Goal: Task Accomplishment & Management: Manage account settings

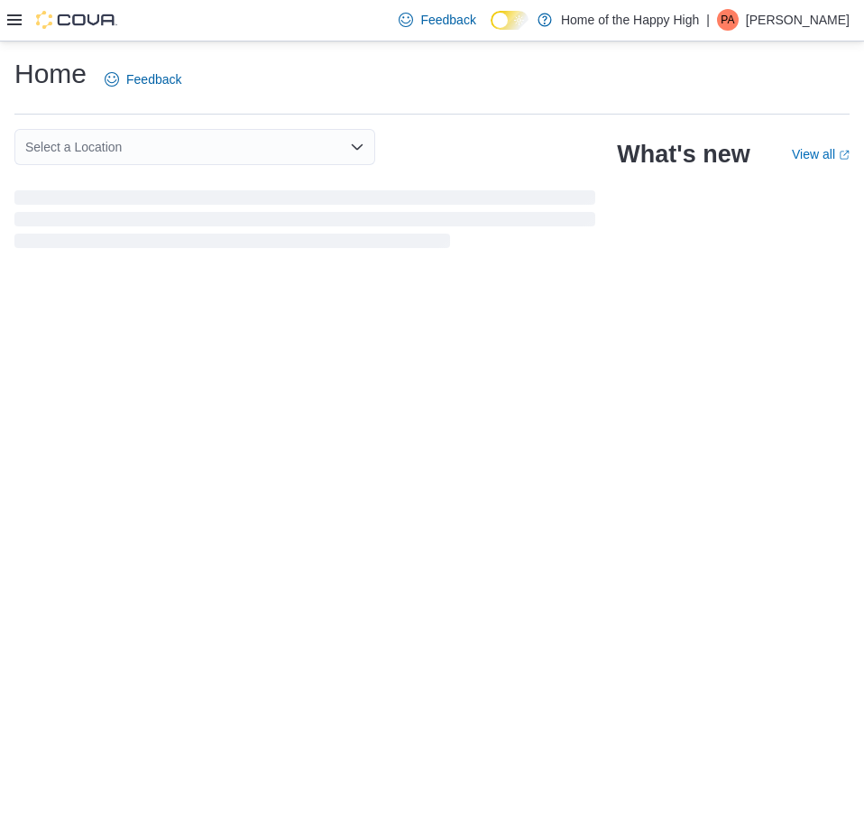
click at [831, 15] on p "PJ Arnold" at bounding box center [798, 20] width 104 height 22
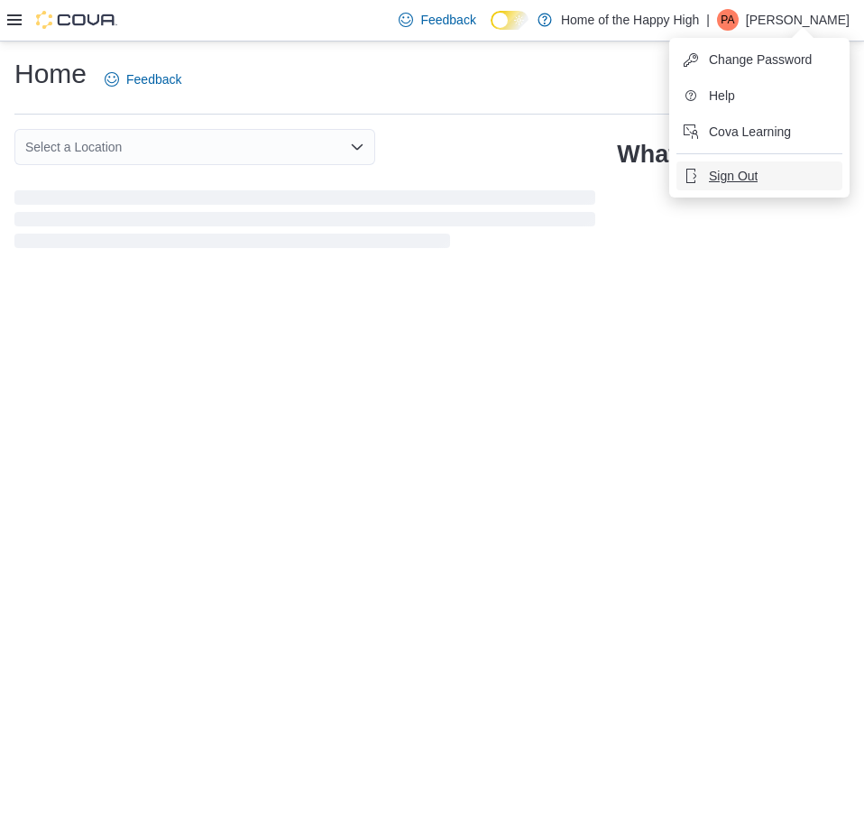
click at [750, 172] on span "Sign Out" at bounding box center [733, 176] width 49 height 18
